Goal: Task Accomplishment & Management: Manage account settings

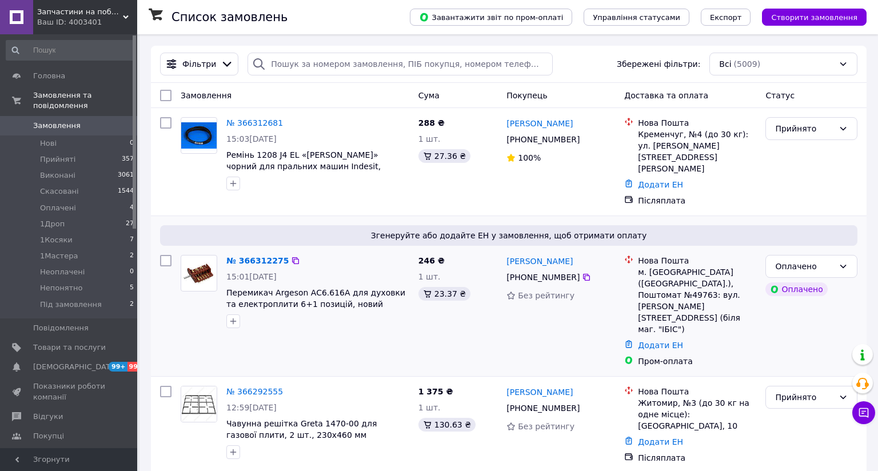
scroll to position [103, 0]
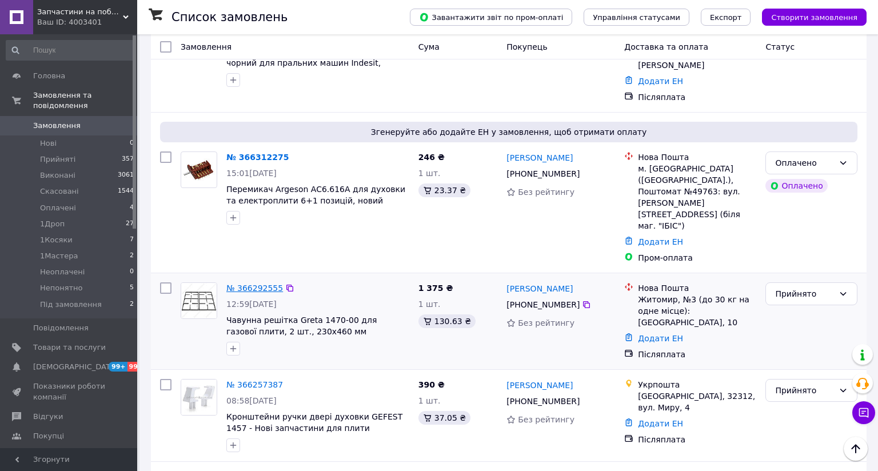
click at [246, 284] on link "№ 366292555" at bounding box center [254, 288] width 57 height 9
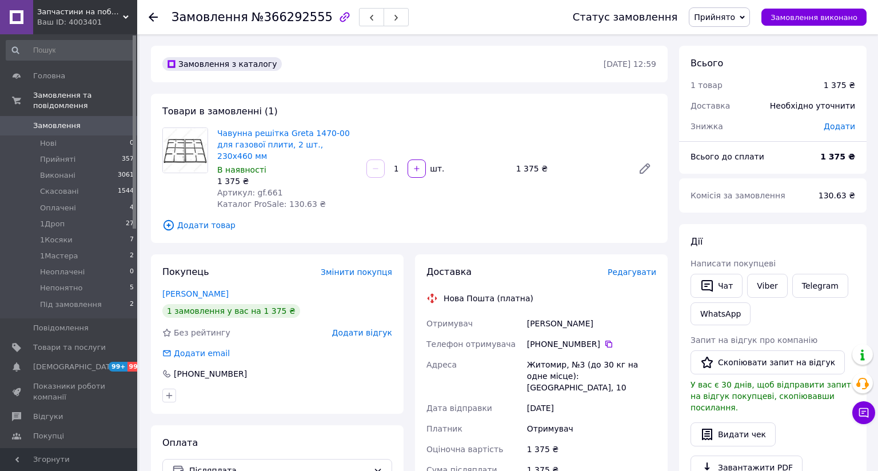
click at [126, 15] on icon at bounding box center [126, 17] width 6 height 6
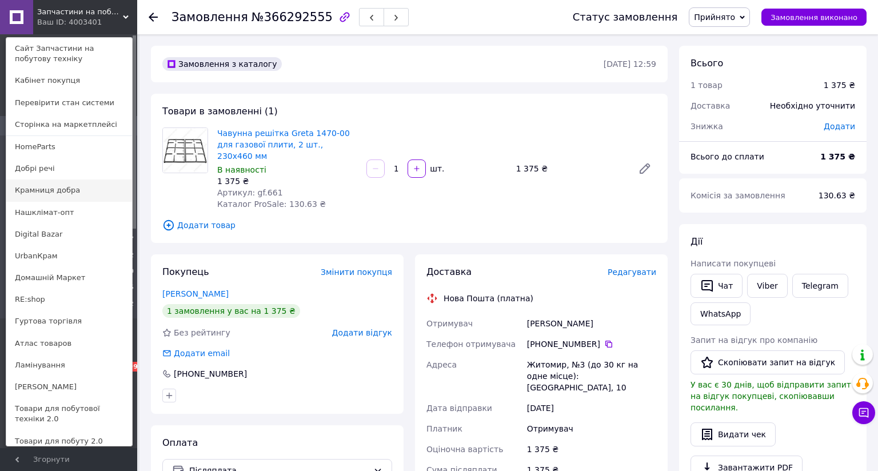
click at [47, 194] on link "Крамниця добра" at bounding box center [69, 190] width 126 height 22
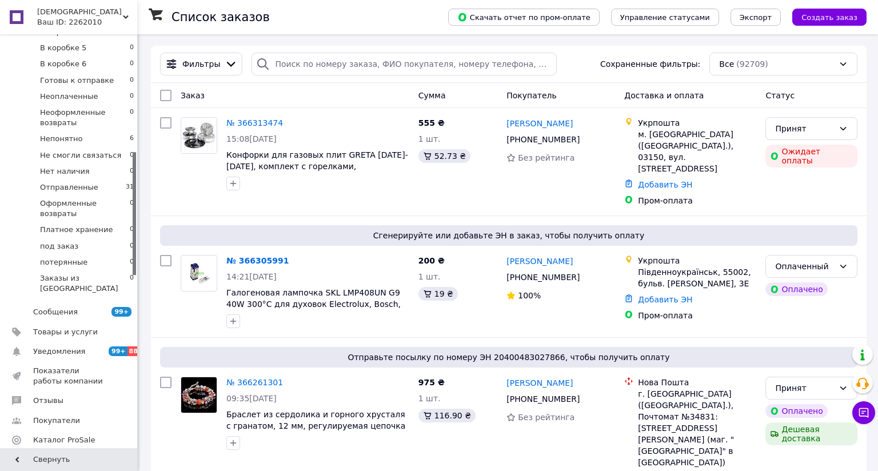
scroll to position [416, 0]
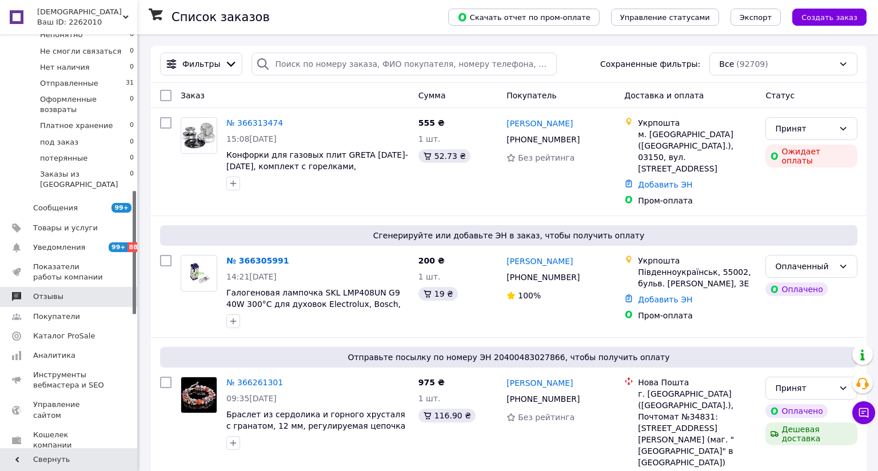
click at [45, 292] on span "Отзывы" at bounding box center [48, 297] width 30 height 10
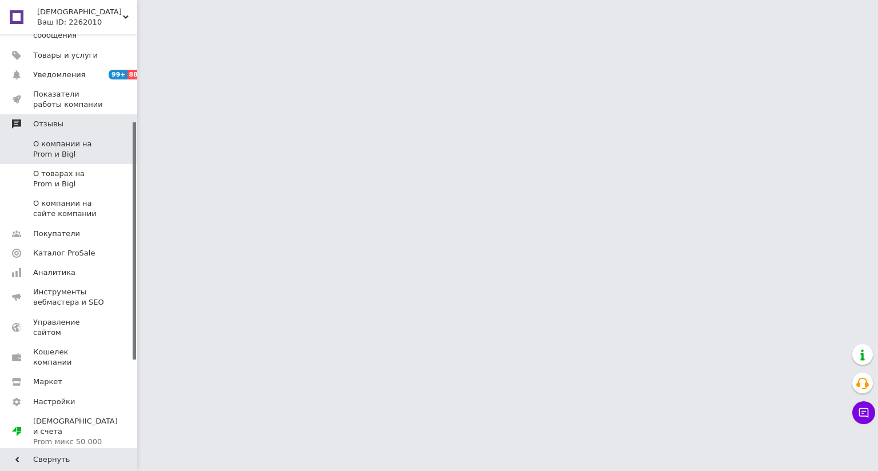
scroll to position [120, 0]
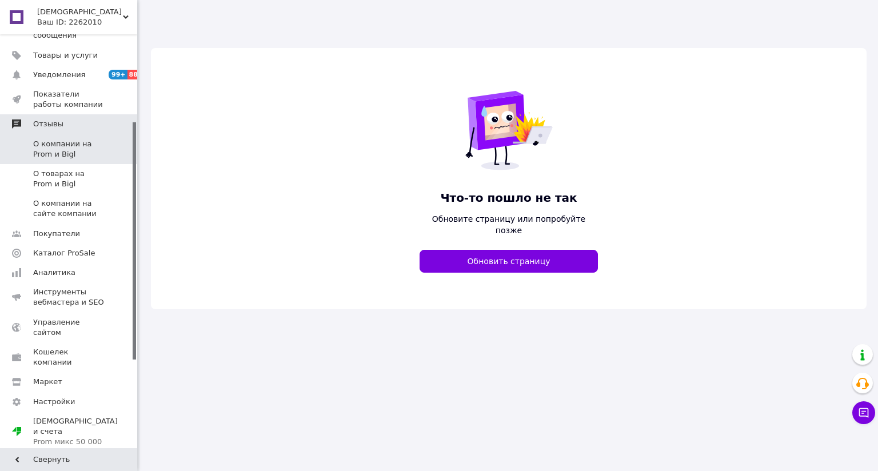
click at [37, 119] on span "Отзывы" at bounding box center [48, 124] width 30 height 10
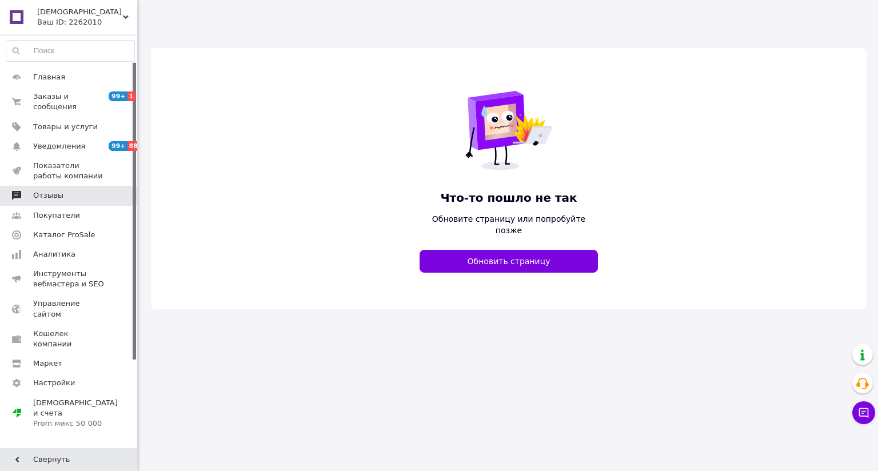
scroll to position [30, 0]
click at [47, 190] on span "Отзывы" at bounding box center [48, 195] width 30 height 10
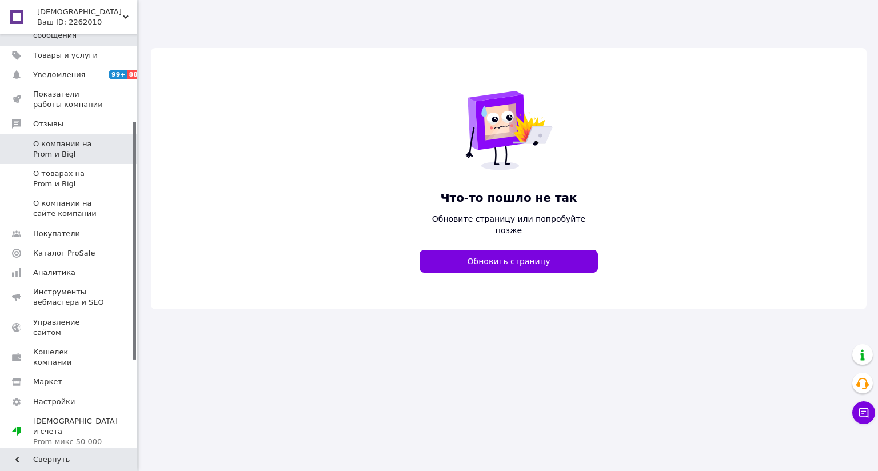
scroll to position [0, 0]
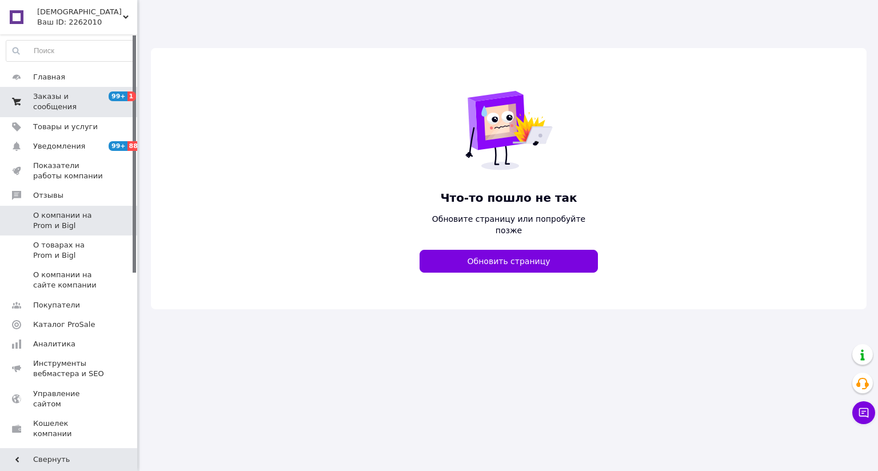
click at [41, 95] on span "Заказы и сообщения" at bounding box center [69, 101] width 73 height 21
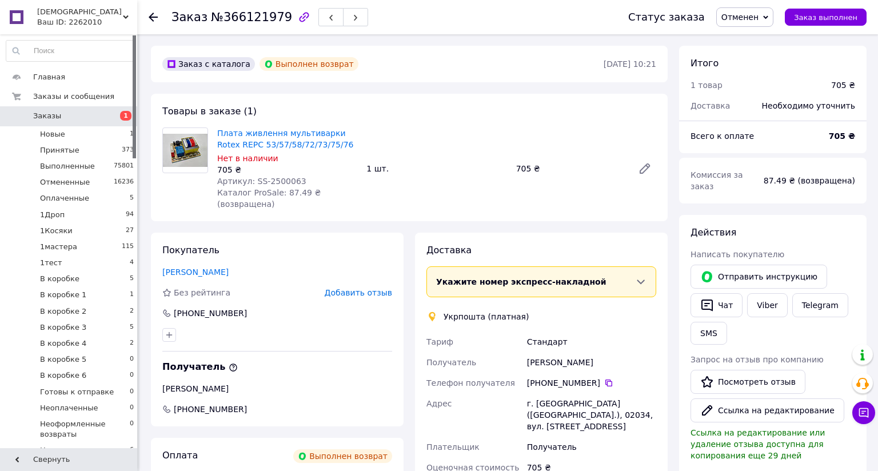
click at [43, 118] on span "Заказы" at bounding box center [47, 116] width 28 height 10
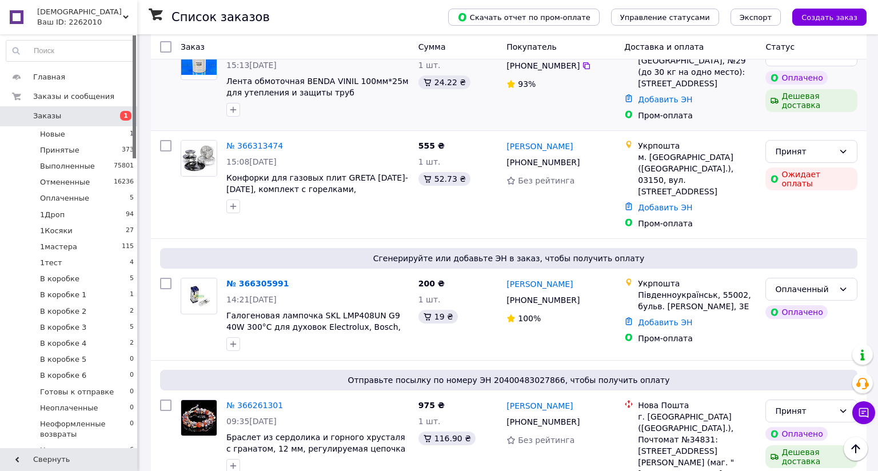
scroll to position [208, 0]
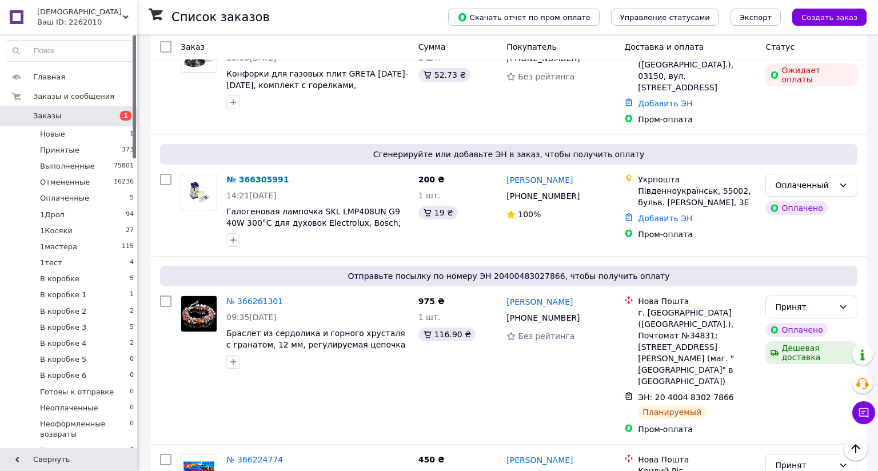
click at [125, 14] on icon at bounding box center [126, 17] width 6 height 6
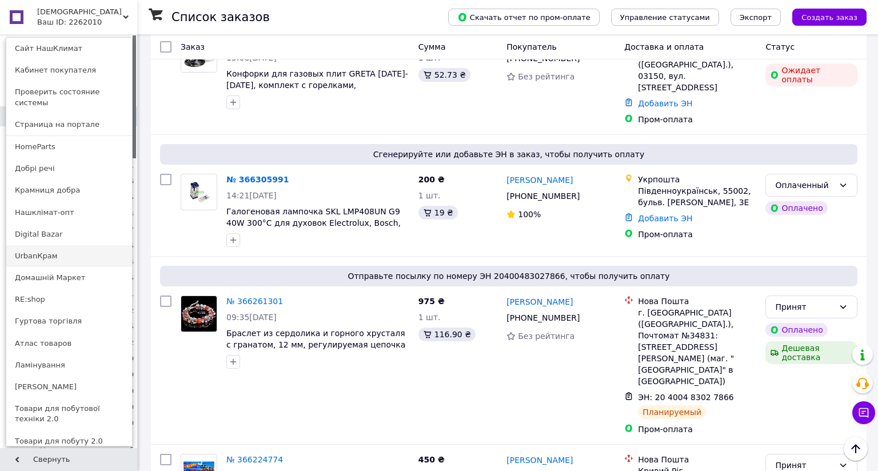
click at [34, 245] on link "UrbanКрам" at bounding box center [69, 256] width 126 height 22
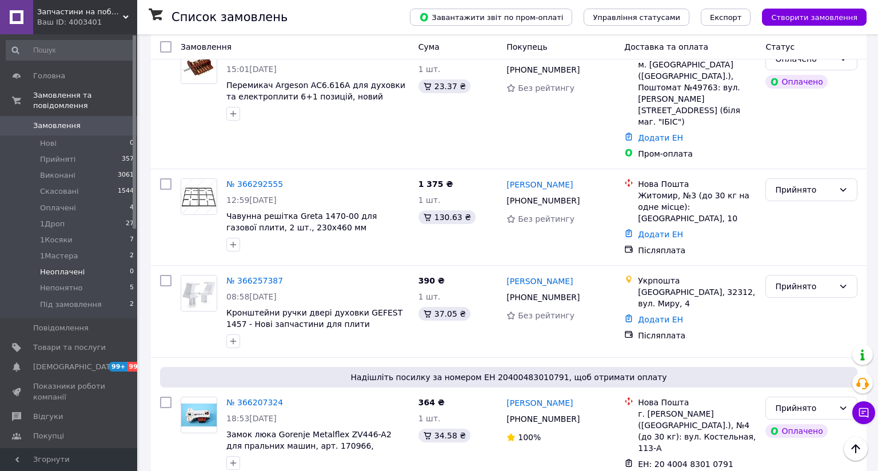
scroll to position [103, 0]
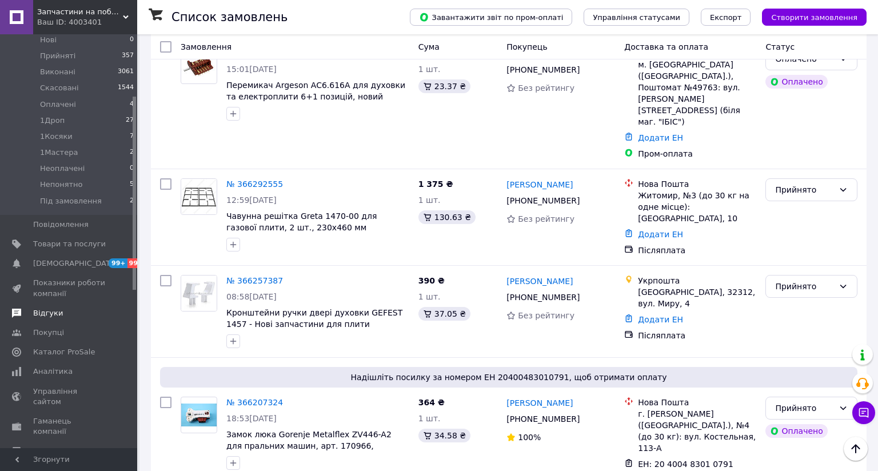
click at [47, 308] on span "Відгуки" at bounding box center [48, 313] width 30 height 10
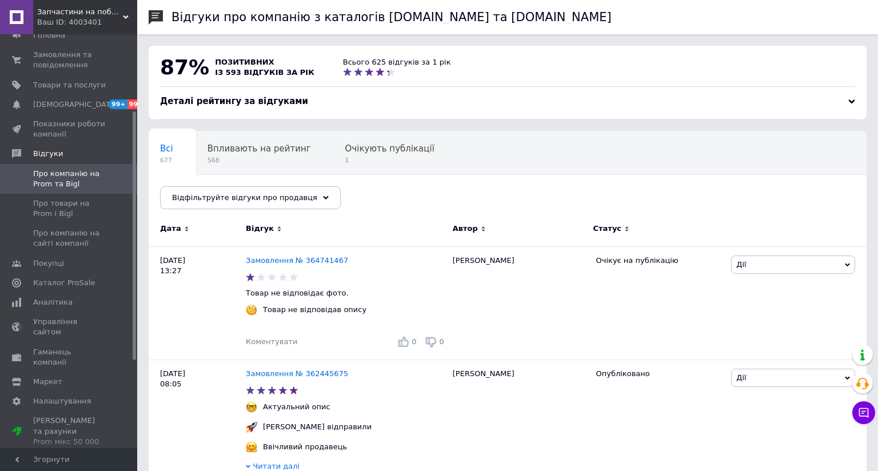
scroll to position [103, 0]
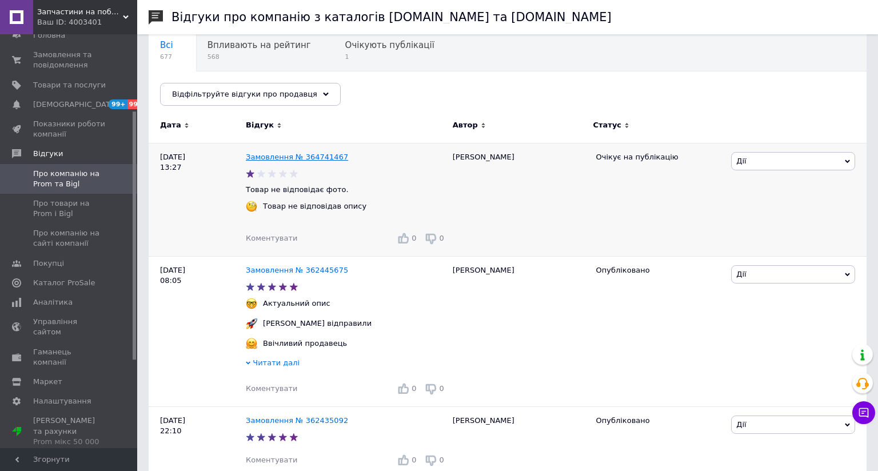
click at [287, 154] on link "Замовлення № 364741467" at bounding box center [297, 157] width 102 height 9
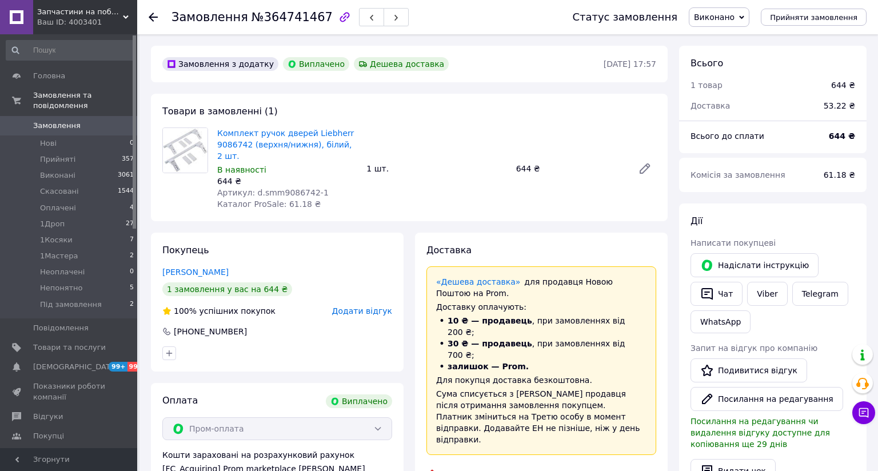
scroll to position [64, 0]
click at [43, 121] on span "Замовлення" at bounding box center [56, 126] width 47 height 10
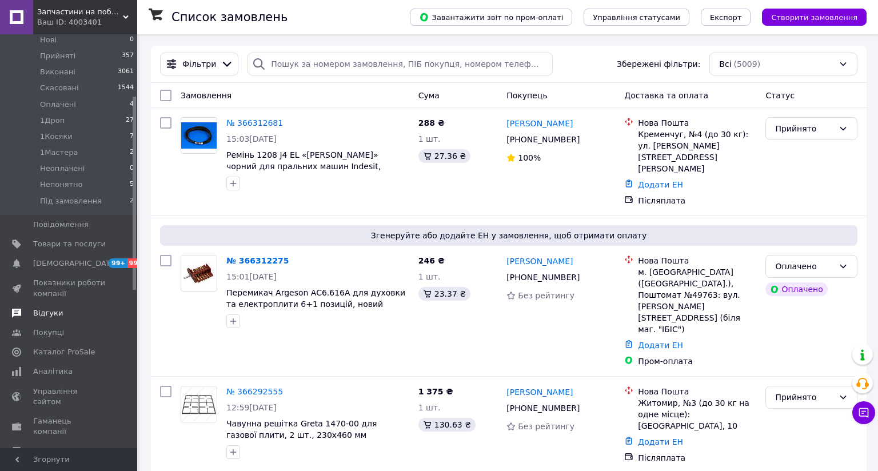
click at [42, 308] on span "Відгуки" at bounding box center [48, 313] width 30 height 10
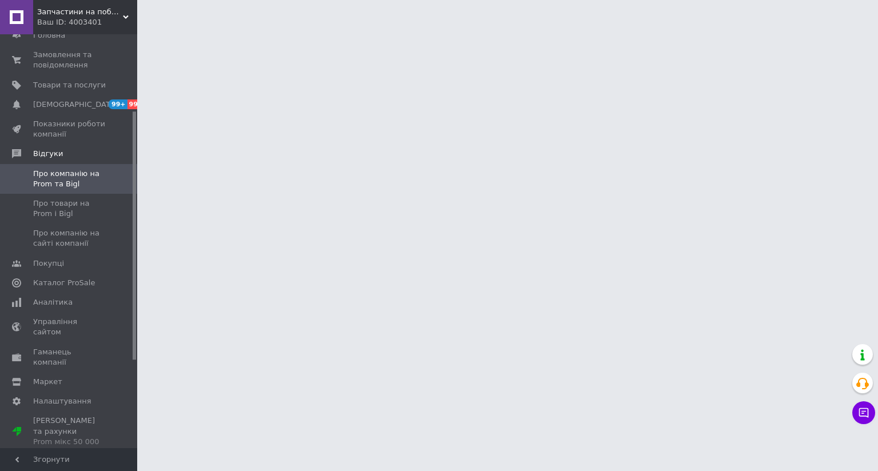
scroll to position [100, 0]
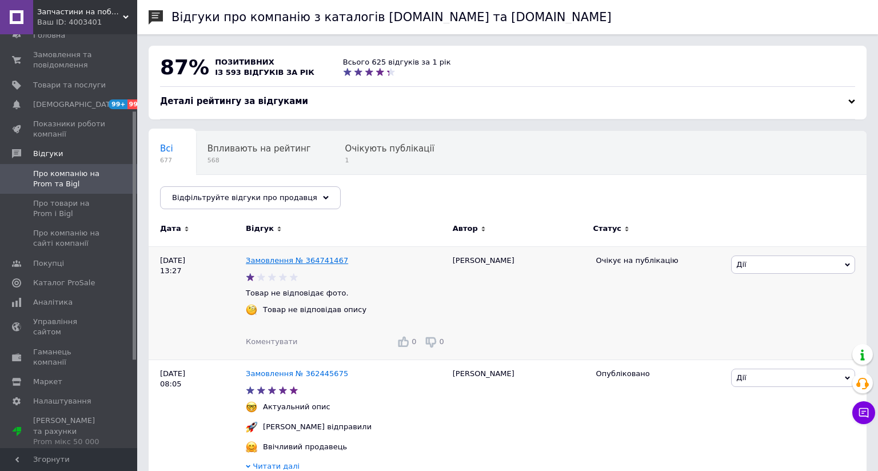
click at [314, 258] on link "Замовлення № 364741467" at bounding box center [297, 260] width 102 height 9
click at [312, 258] on link "Замовлення № 364741467" at bounding box center [297, 260] width 102 height 9
click at [314, 258] on link "Замовлення № 364741467" at bounding box center [297, 260] width 102 height 9
click at [278, 260] on link "Замовлення № 364741467" at bounding box center [297, 260] width 102 height 9
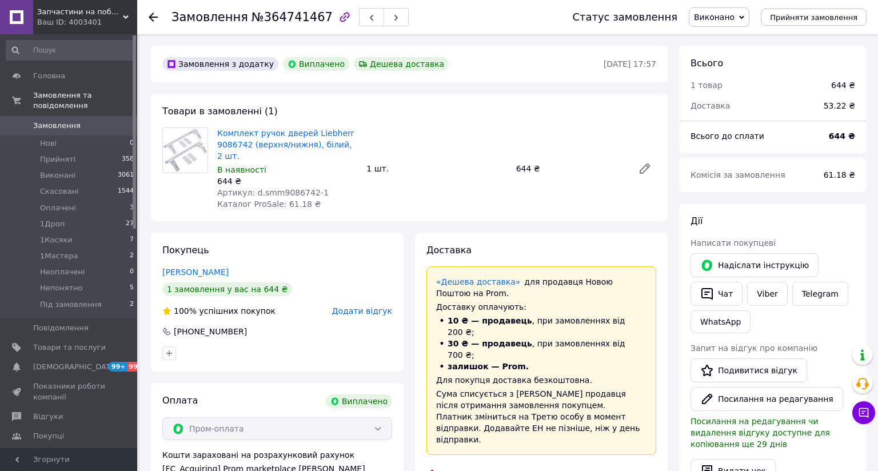
click at [121, 14] on span "Запчастини на побутову техніку" at bounding box center [80, 12] width 86 height 10
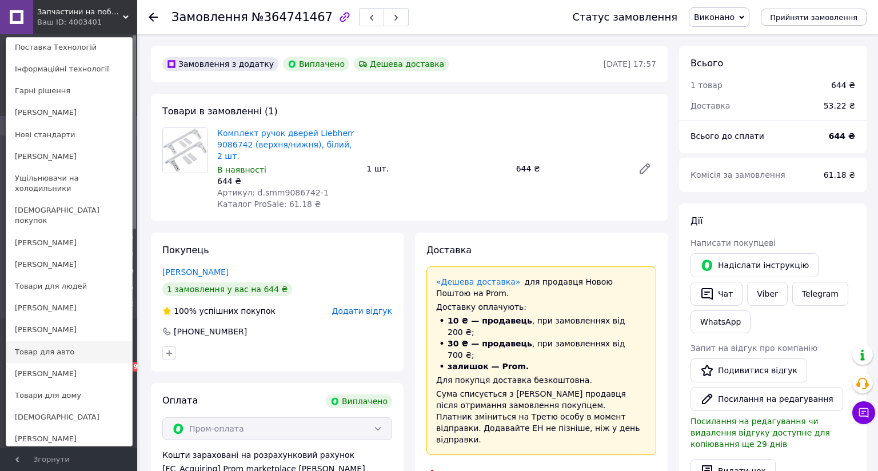
scroll to position [530, 0]
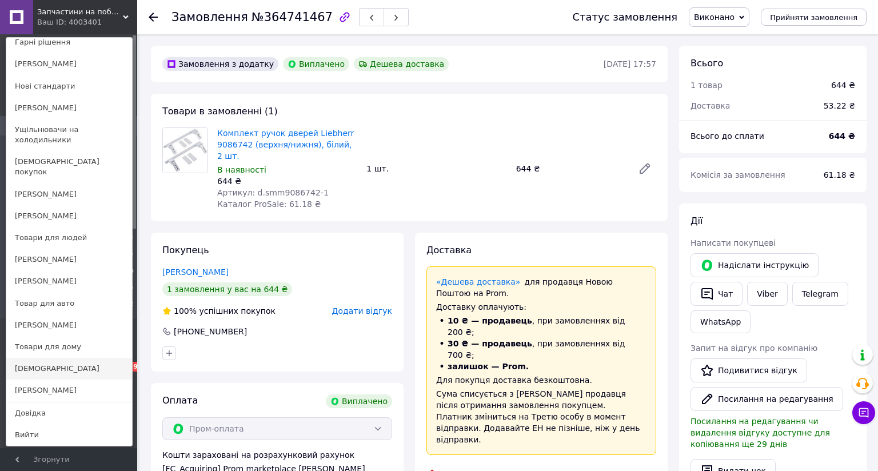
click at [41, 358] on link "[DEMOGRAPHIC_DATA]" at bounding box center [69, 369] width 126 height 22
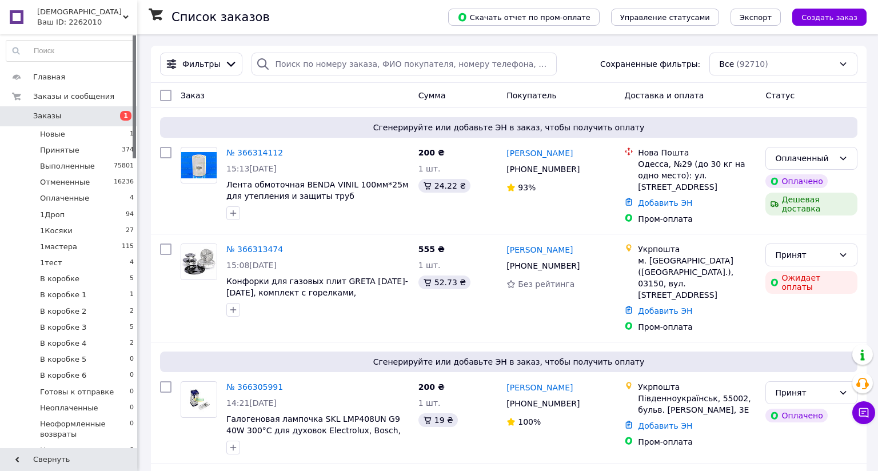
click at [124, 17] on use at bounding box center [126, 16] width 6 height 3
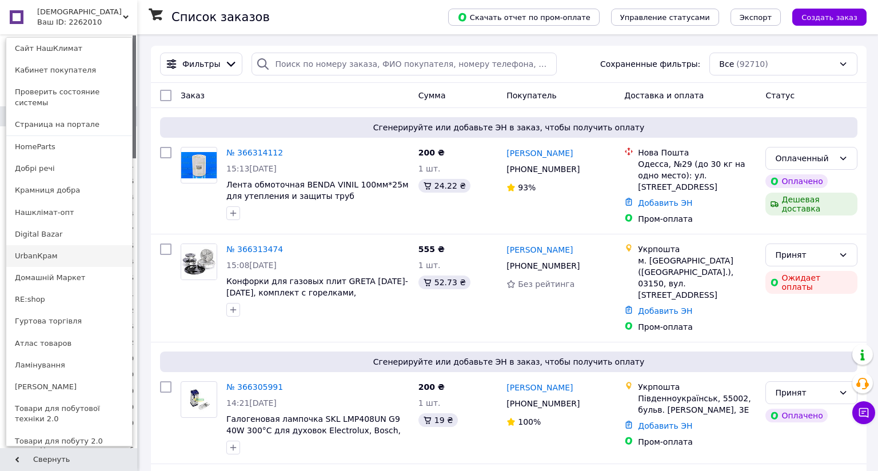
click at [35, 245] on link "UrbanКрам" at bounding box center [69, 256] width 126 height 22
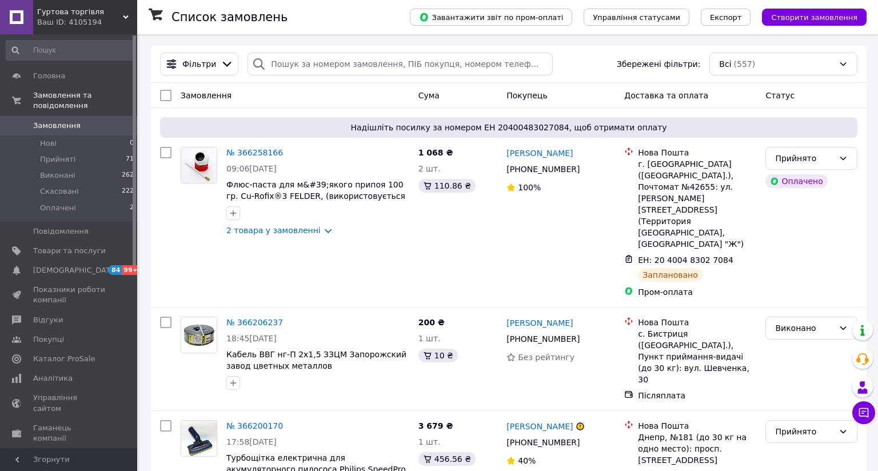
click at [53, 121] on span "Замовлення" at bounding box center [56, 126] width 47 height 10
click at [121, 14] on span "Гуртова торгівля" at bounding box center [80, 12] width 86 height 10
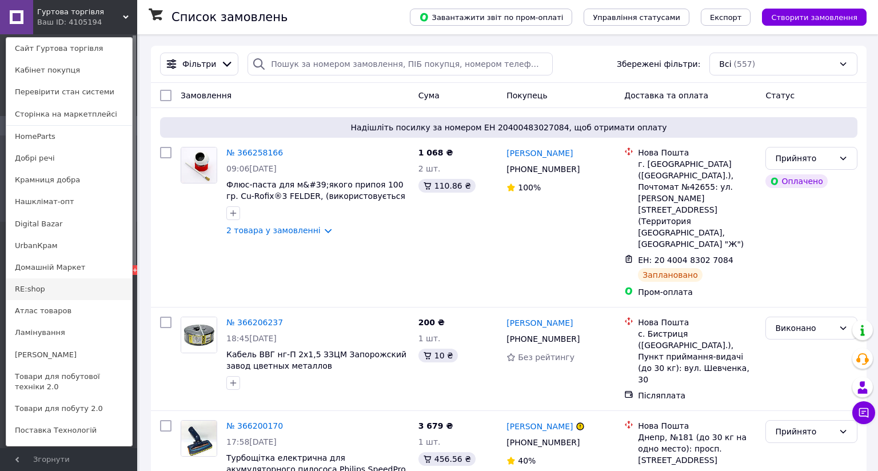
click at [30, 288] on link "RE:shop" at bounding box center [69, 289] width 126 height 22
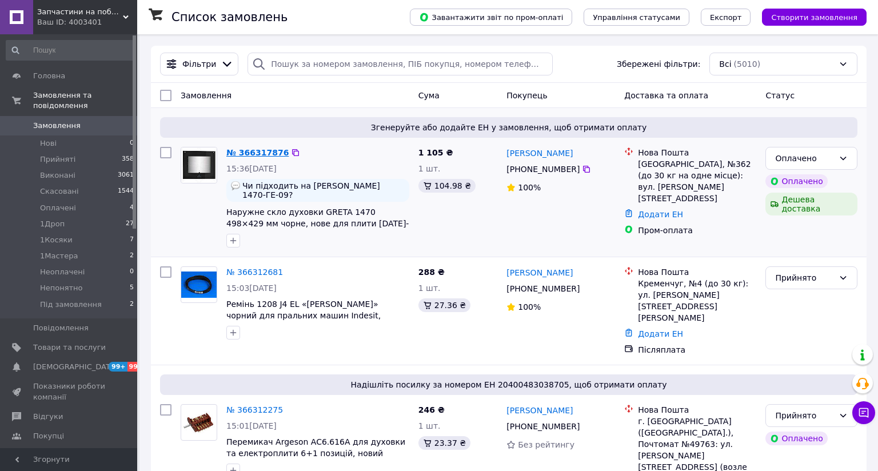
click at [257, 155] on link "№ 366317876" at bounding box center [257, 152] width 62 height 9
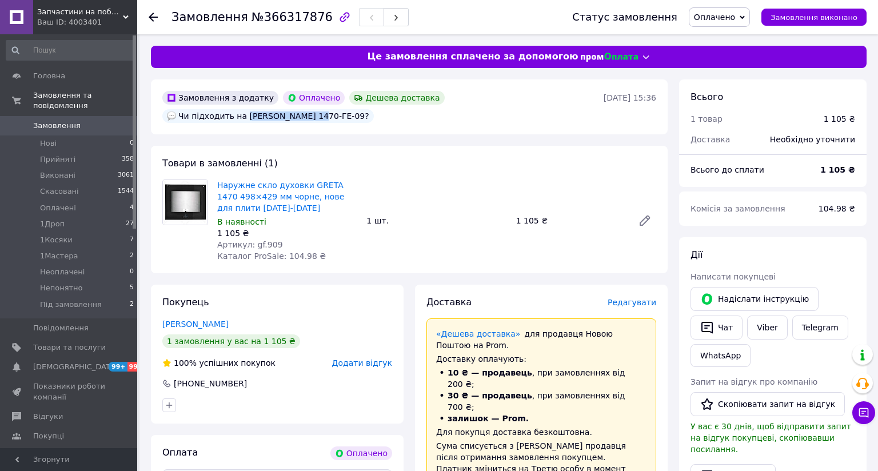
drag, startPoint x: 299, startPoint y: 118, endPoint x: 239, endPoint y: 115, distance: 60.1
click at [239, 115] on div "Чи підходить на Greta 1470-ГЕ-09?" at bounding box center [268, 116] width 212 height 14
drag, startPoint x: 253, startPoint y: 116, endPoint x: 237, endPoint y: 135, distance: 24.4
click at [122, 15] on span "Запчастини на побутову техніку" at bounding box center [80, 12] width 86 height 10
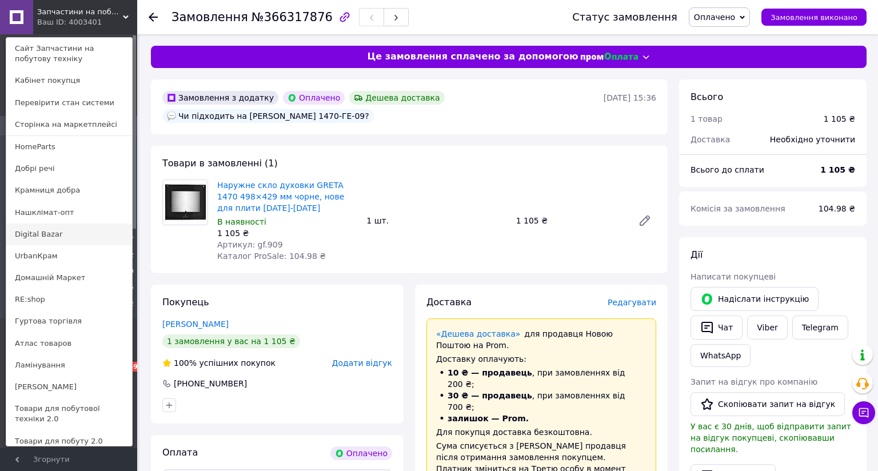
scroll to position [103, 0]
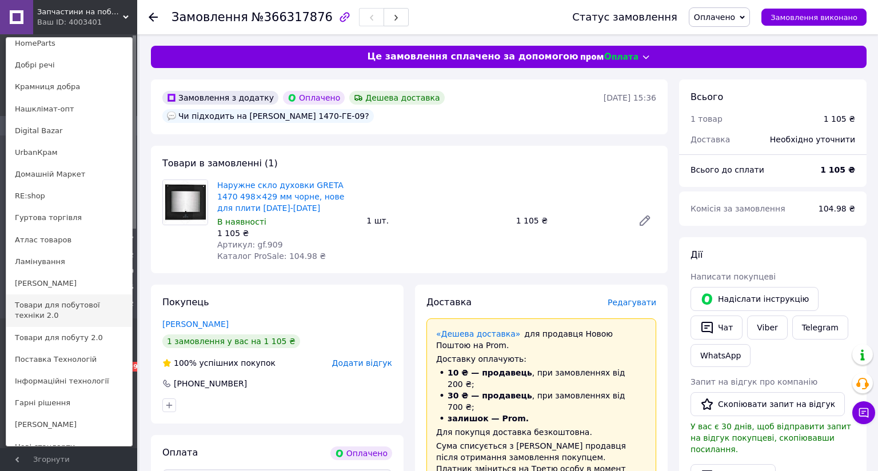
click at [70, 304] on link "Товари для побутової техніки 2.0" at bounding box center [69, 310] width 126 height 32
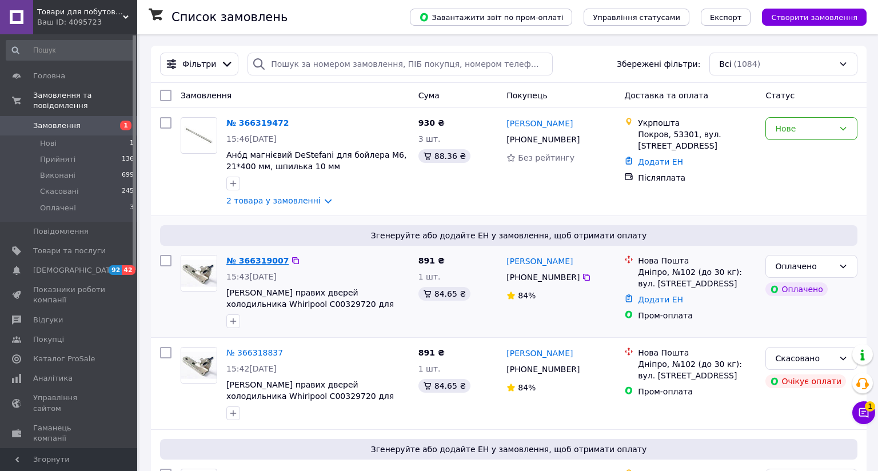
click at [254, 263] on link "№ 366319007" at bounding box center [257, 260] width 62 height 9
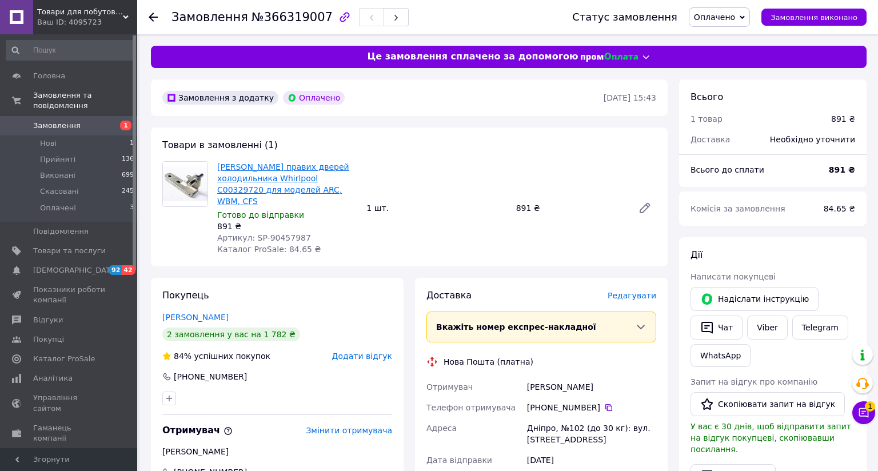
click at [244, 175] on link "[PERSON_NAME] правих дверей холодильника Whirlpool C00329720 для моделей ARC, W…" at bounding box center [283, 183] width 132 height 43
click at [39, 121] on span "Замовлення" at bounding box center [56, 126] width 47 height 10
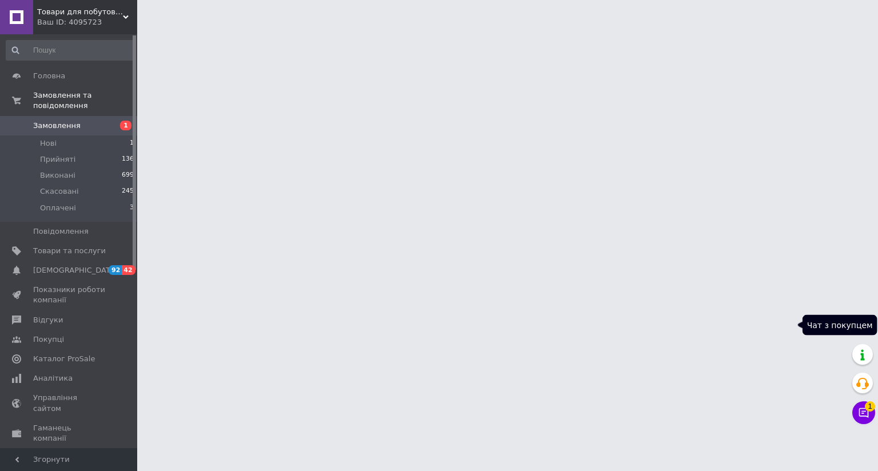
click at [858, 407] on icon at bounding box center [863, 412] width 11 height 11
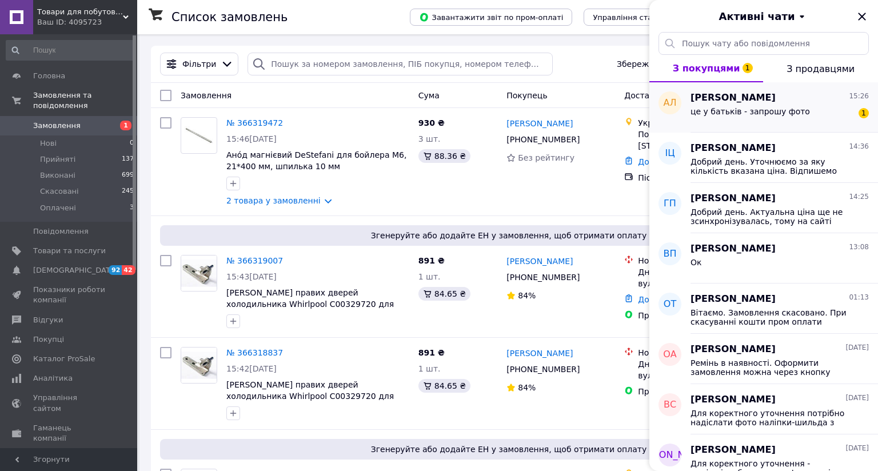
click at [691, 110] on span "це у батьків - запрошу фото" at bounding box center [750, 111] width 119 height 9
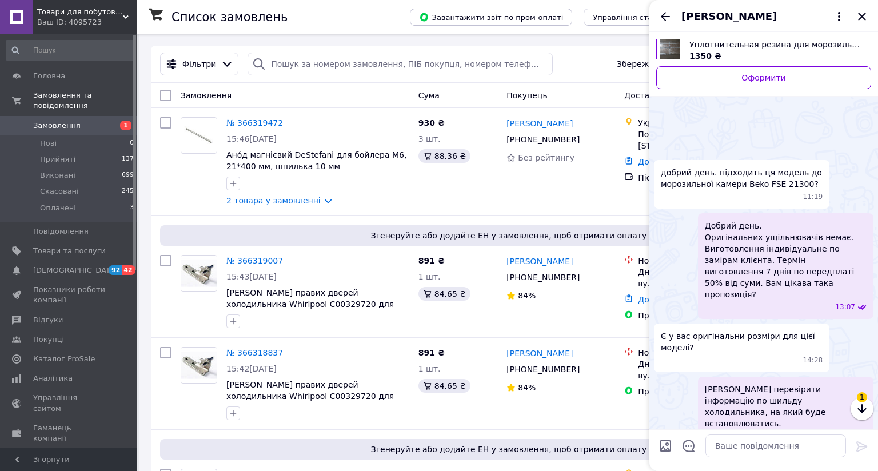
scroll to position [257, 0]
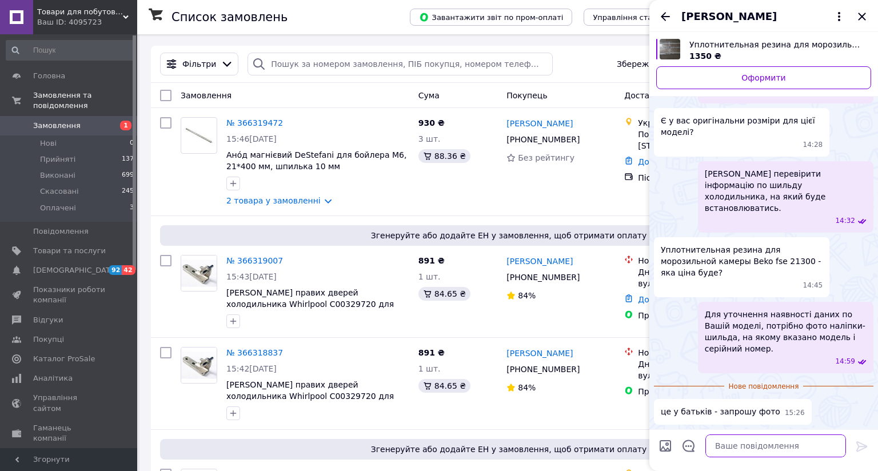
click at [705, 434] on textarea at bounding box center [775, 445] width 141 height 23
type textarea "добре"
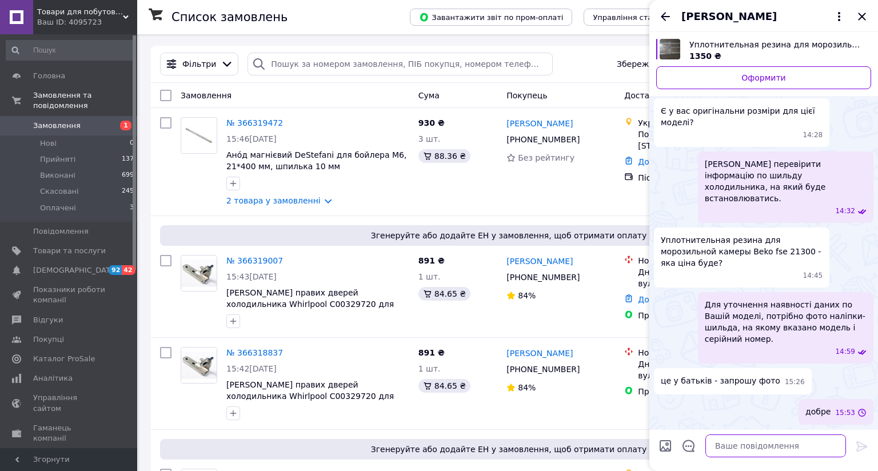
scroll to position [237, 0]
click at [120, 14] on span "Товари для побутової техніки 2.0" at bounding box center [80, 12] width 86 height 10
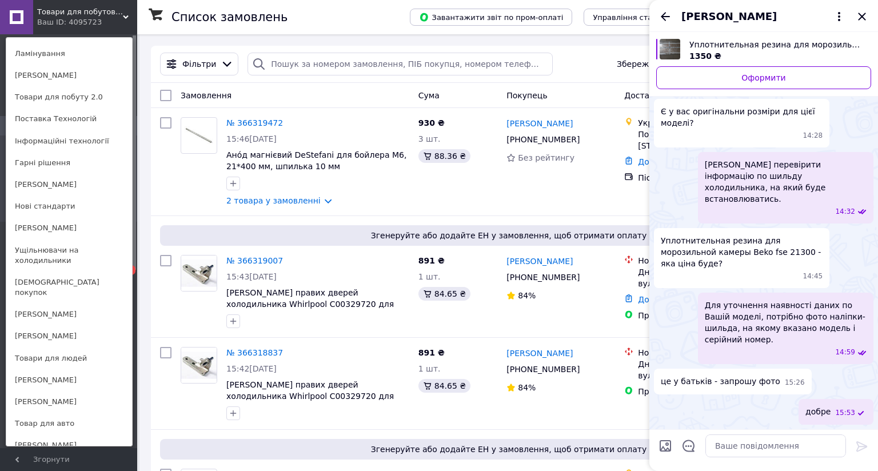
scroll to position [530, 0]
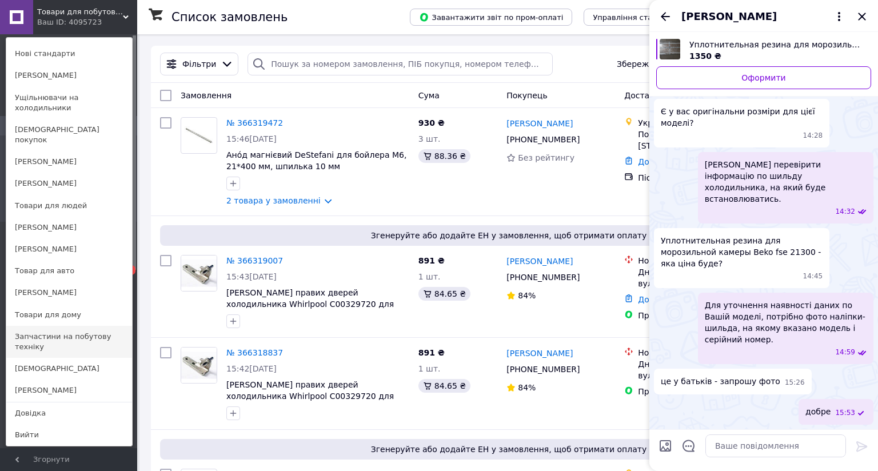
click at [47, 326] on link "Запчастини на побутову техніку" at bounding box center [69, 342] width 126 height 32
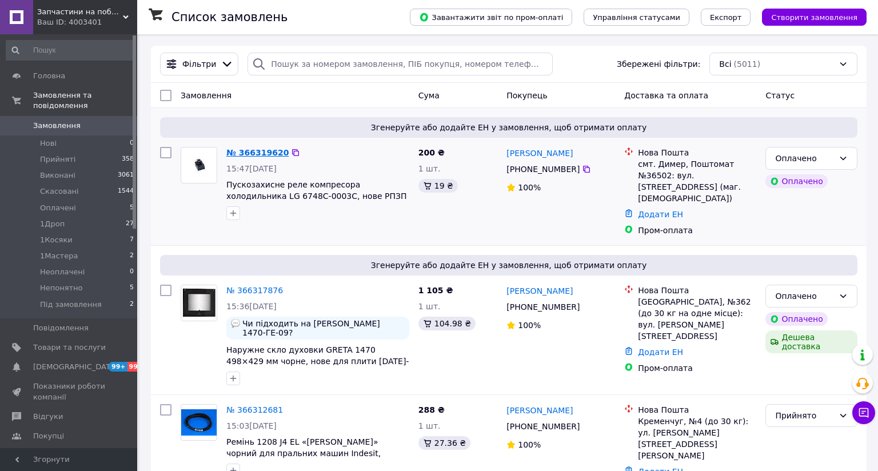
click at [250, 155] on link "№ 366319620" at bounding box center [257, 152] width 62 height 9
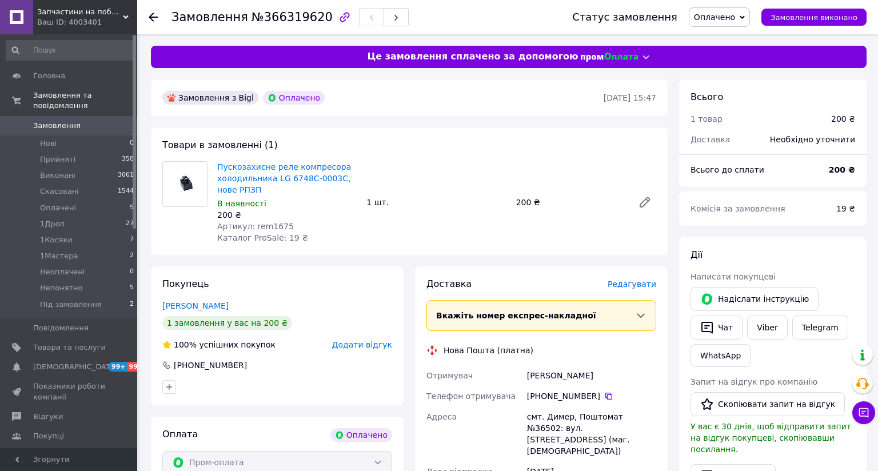
click at [252, 184] on link "Пускозахисне реле компресора холодильника LG 6748C-0003C, нове РПЗП" at bounding box center [284, 178] width 134 height 32
click at [33, 121] on span "Замовлення" at bounding box center [56, 126] width 47 height 10
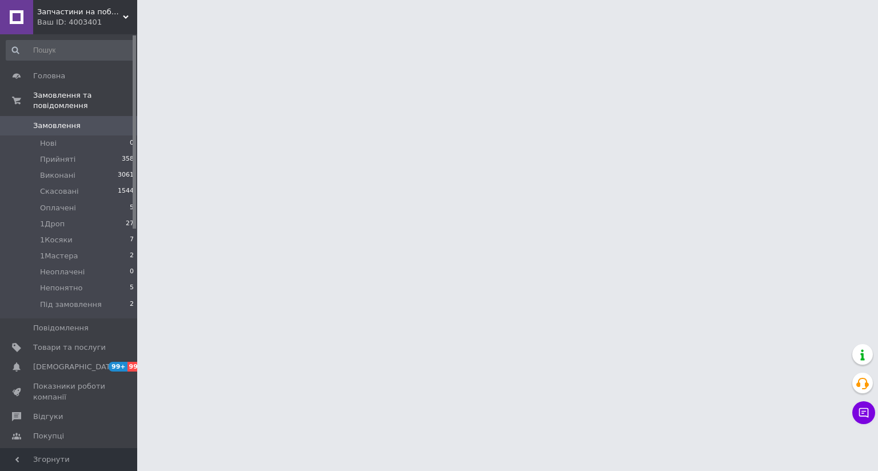
click at [126, 14] on icon at bounding box center [126, 17] width 6 height 6
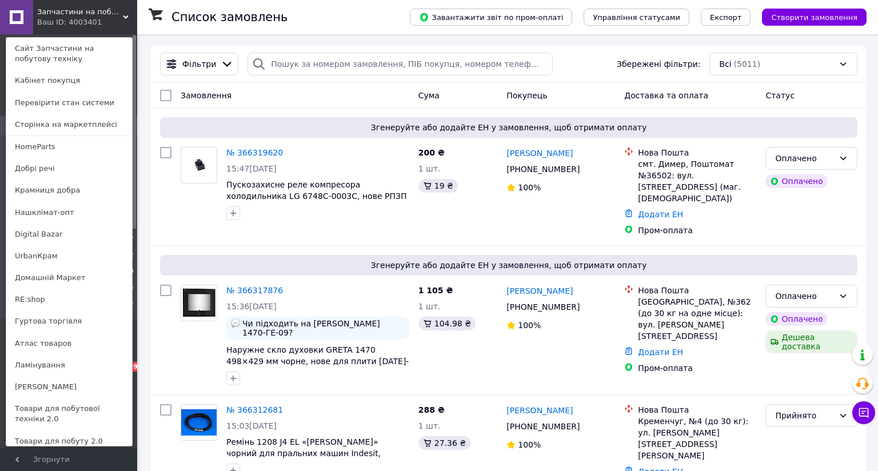
click at [24, 300] on link "RE:shop" at bounding box center [69, 300] width 126 height 22
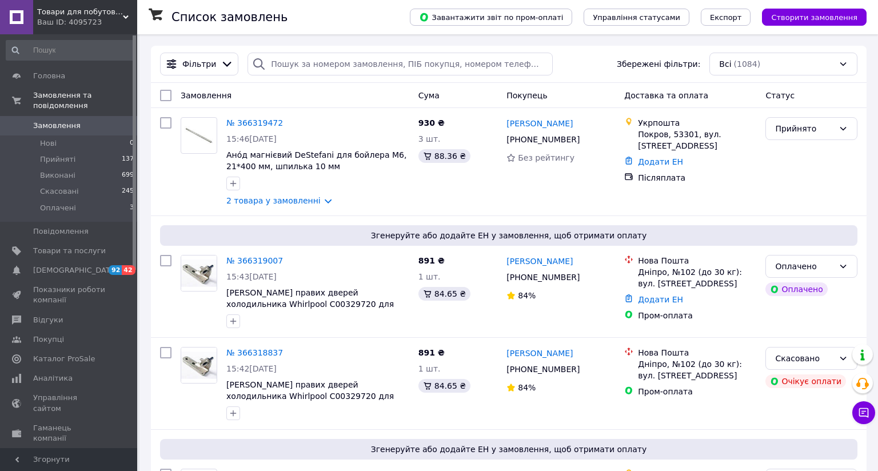
click at [125, 14] on div "Товари для побутової техніки 2.0 Ваш ID: 4095723" at bounding box center [85, 17] width 104 height 34
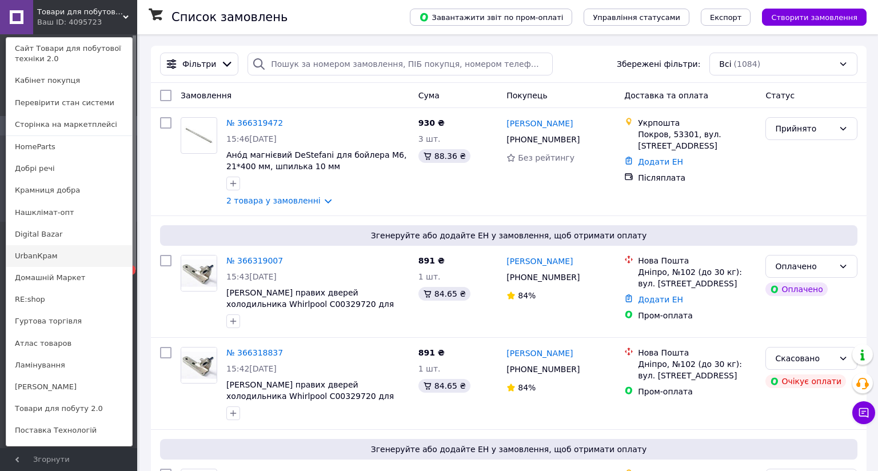
click at [33, 250] on link "UrbanКрам" at bounding box center [69, 256] width 126 height 22
